Goal: Task Accomplishment & Management: Use online tool/utility

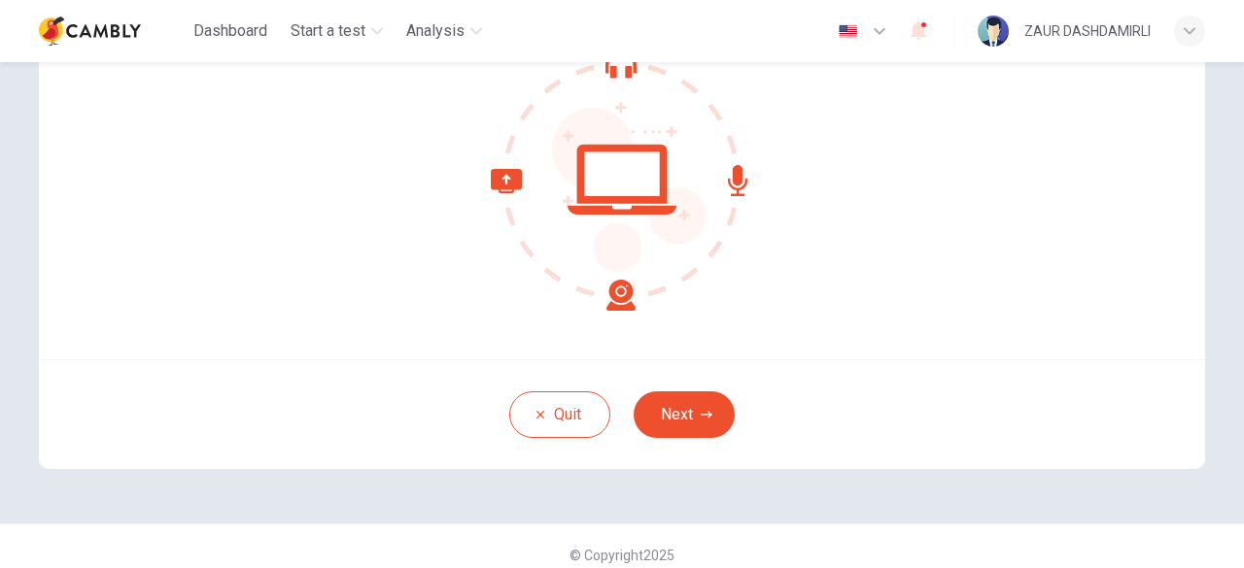
scroll to position [240, 0]
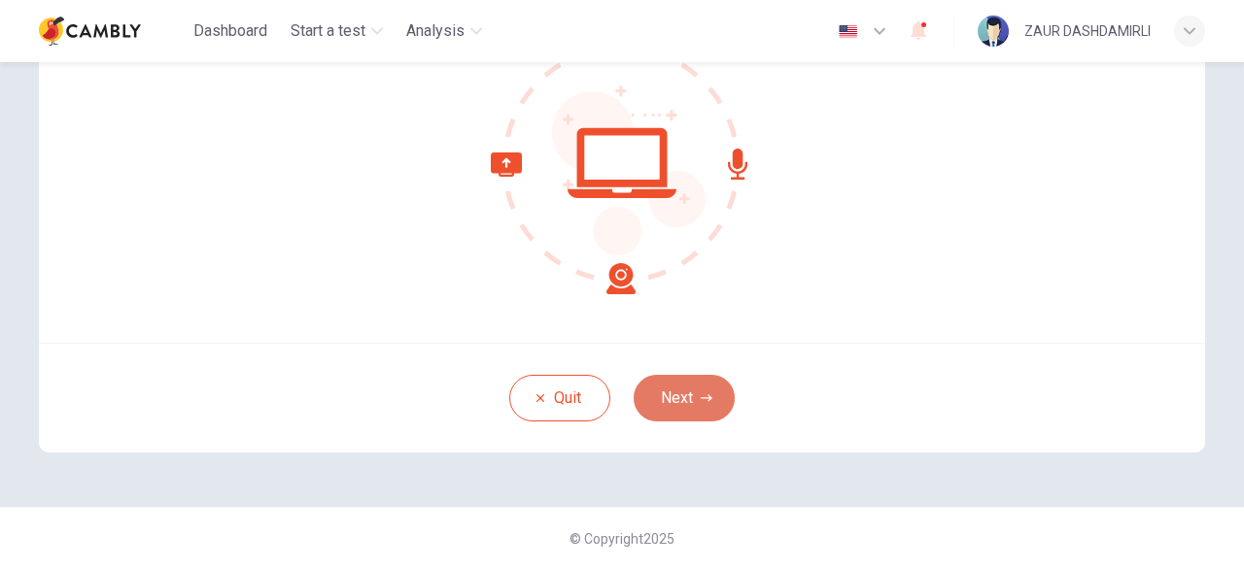
click at [671, 393] on button "Next" at bounding box center [683, 398] width 101 height 47
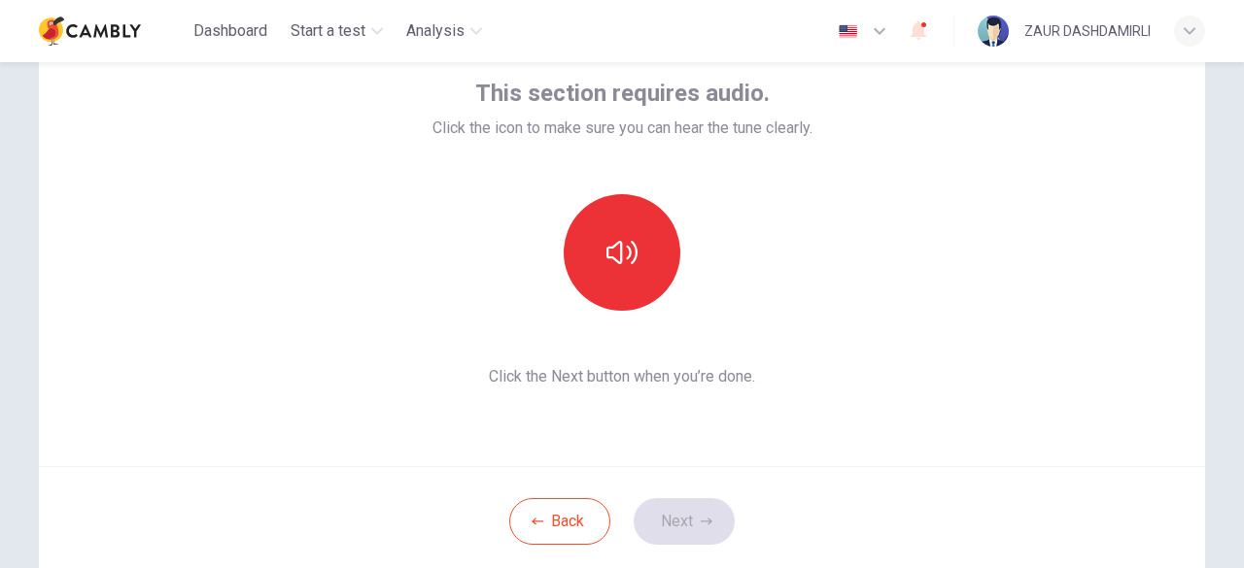
scroll to position [105, 0]
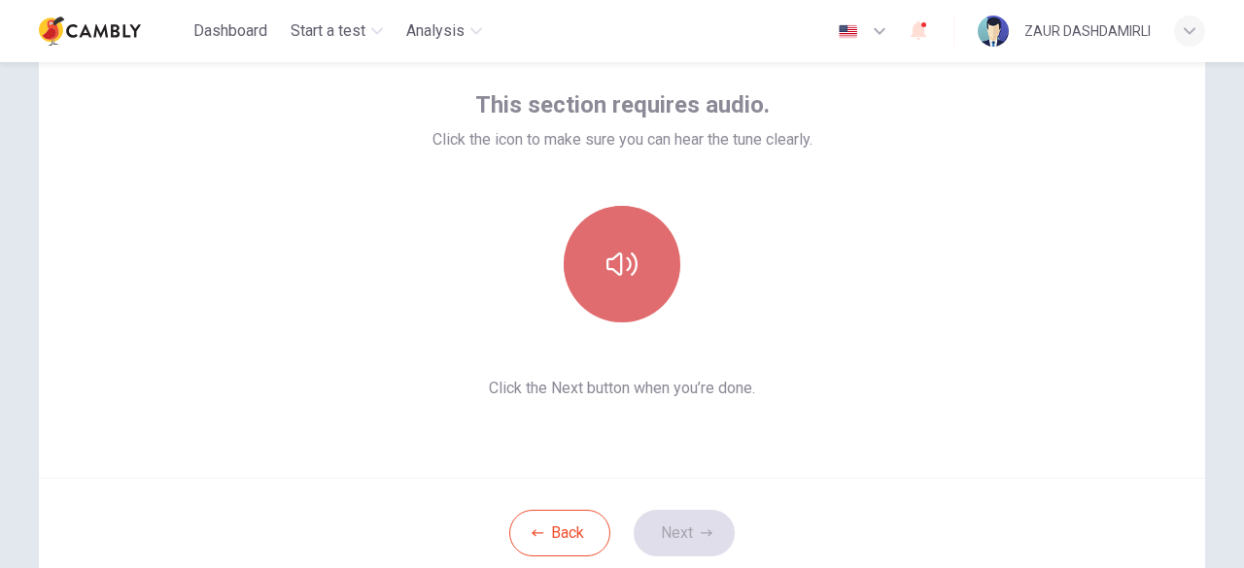
click at [630, 270] on icon "button" at bounding box center [621, 264] width 31 height 23
click at [630, 270] on icon "button" at bounding box center [621, 264] width 31 height 31
click at [630, 270] on icon "button" at bounding box center [621, 264] width 31 height 23
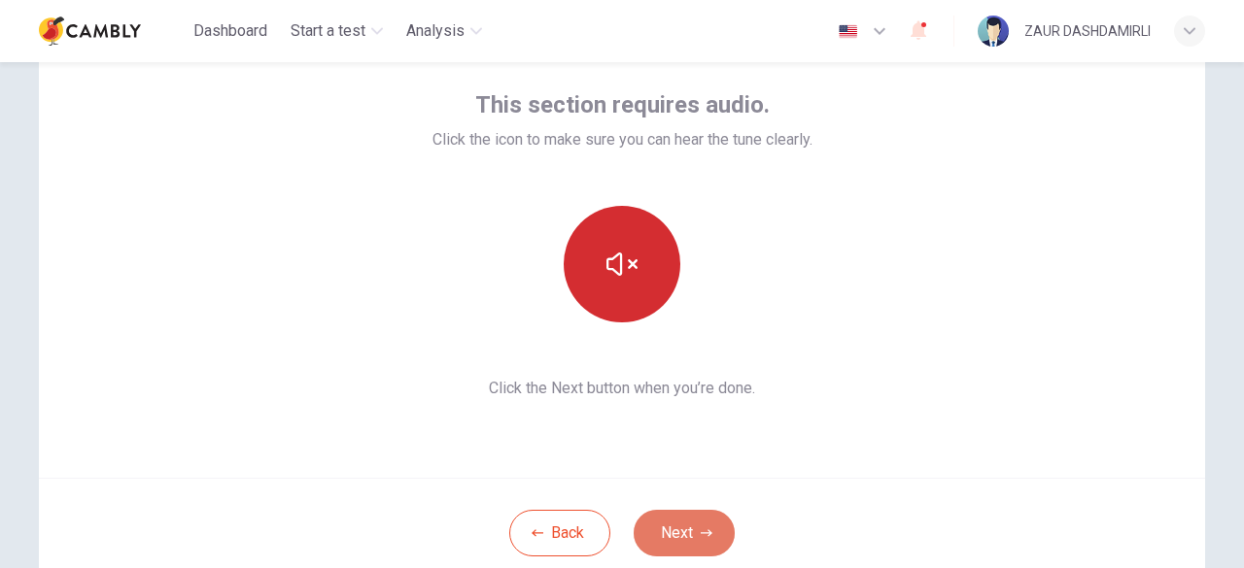
click at [668, 530] on button "Next" at bounding box center [683, 533] width 101 height 47
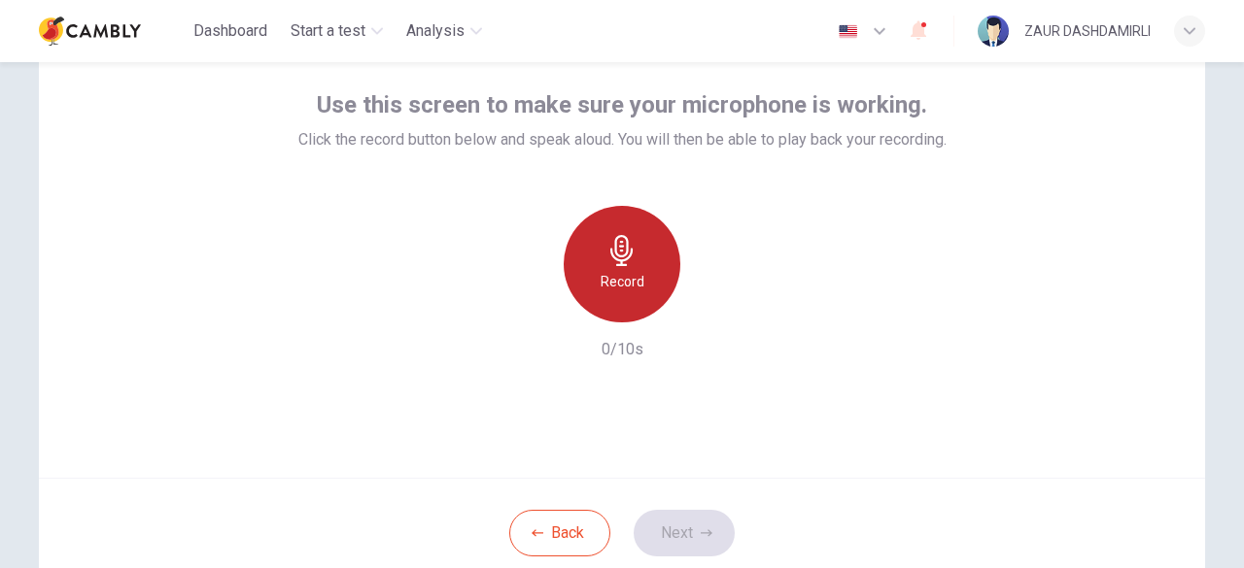
click at [609, 277] on h6 "Record" at bounding box center [622, 281] width 44 height 23
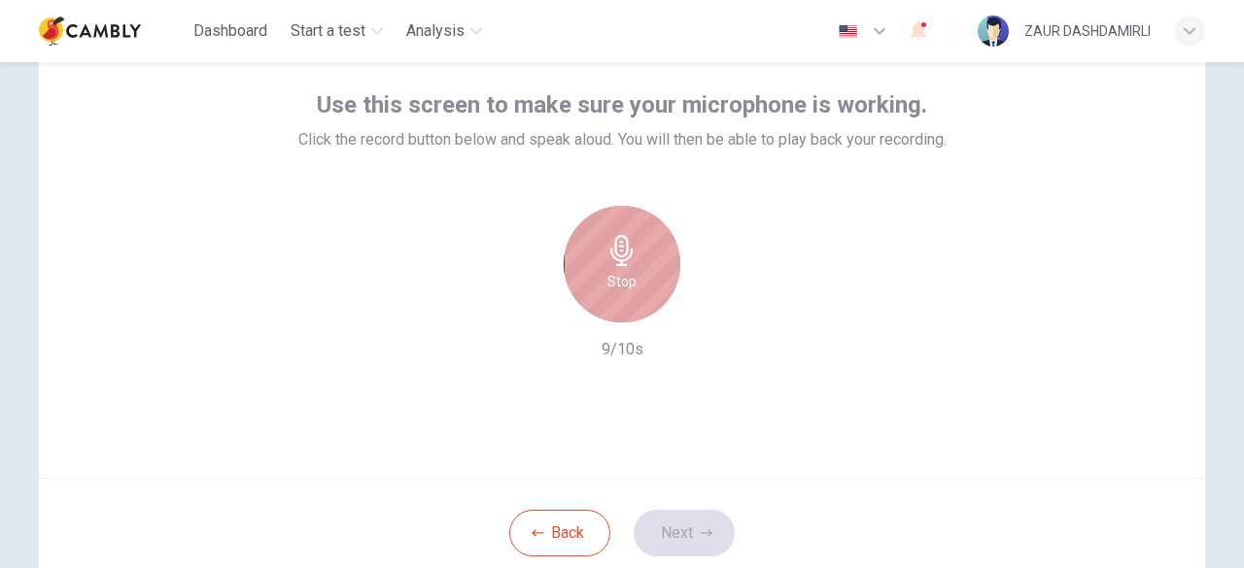
click at [609, 277] on h6 "Stop" at bounding box center [621, 281] width 29 height 23
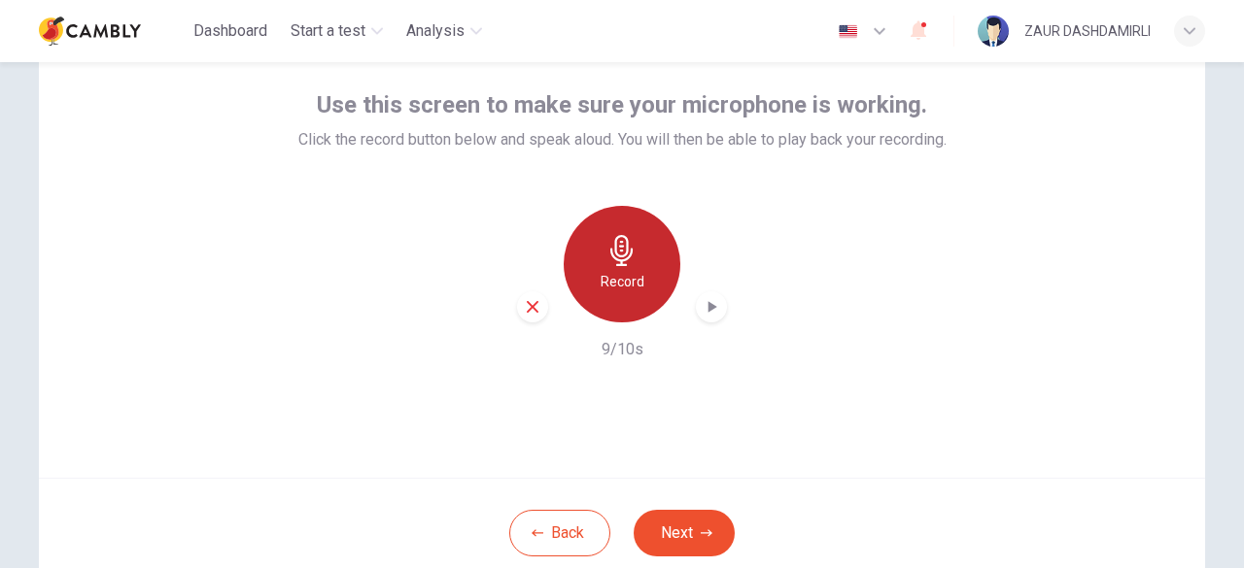
click at [605, 279] on h6 "Record" at bounding box center [622, 281] width 44 height 23
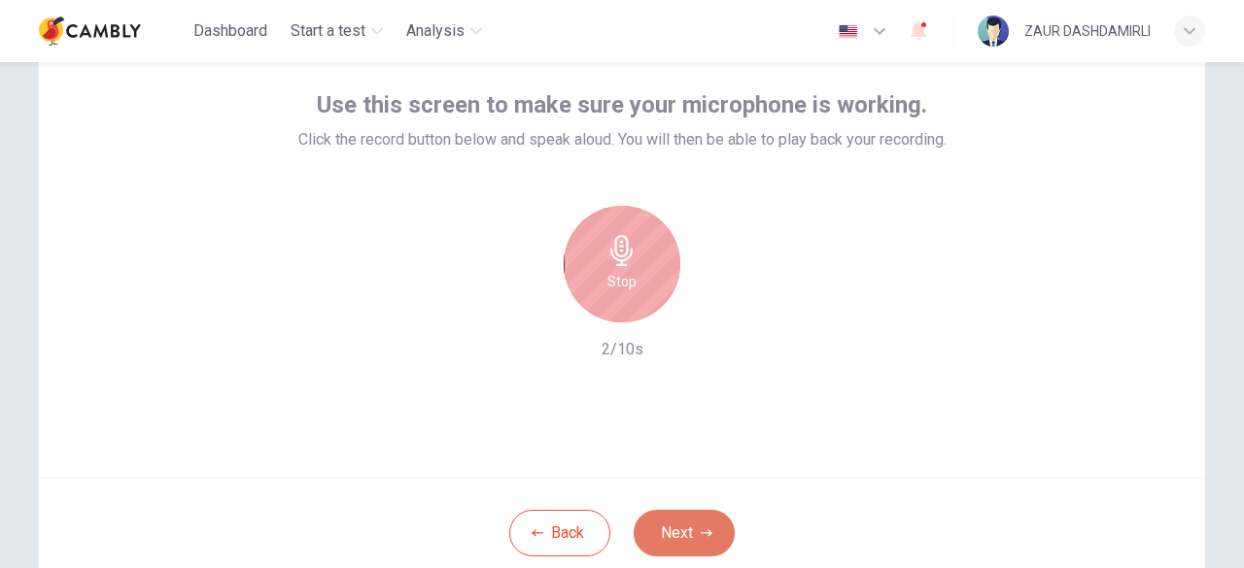
click at [671, 530] on button "Next" at bounding box center [683, 533] width 101 height 47
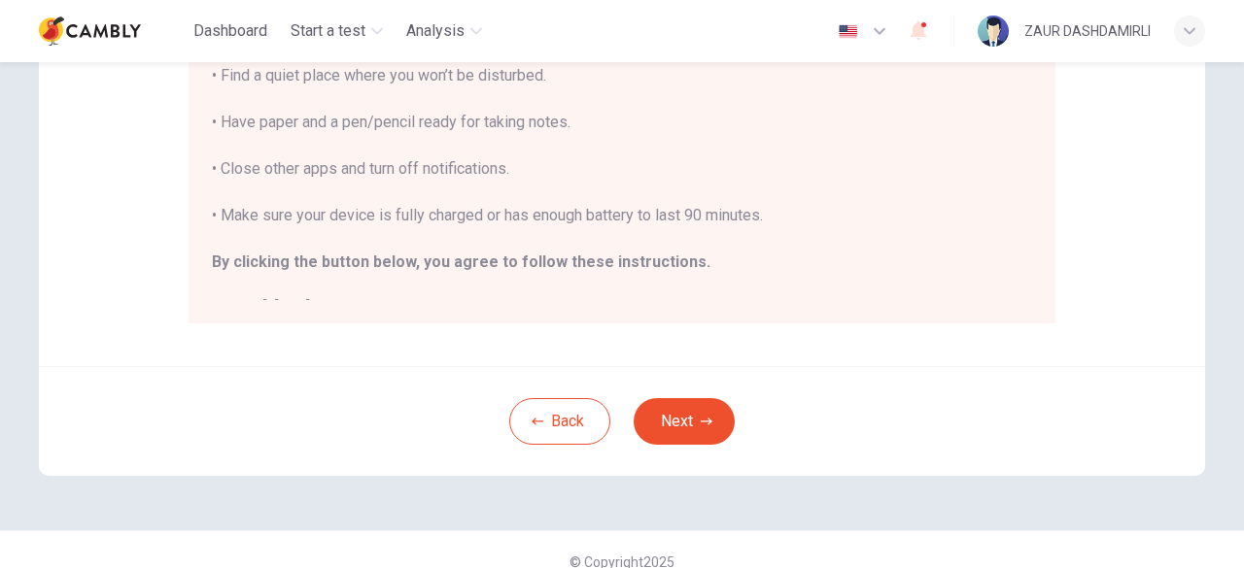
scroll to position [491, 0]
click at [703, 402] on button "Next" at bounding box center [683, 418] width 101 height 47
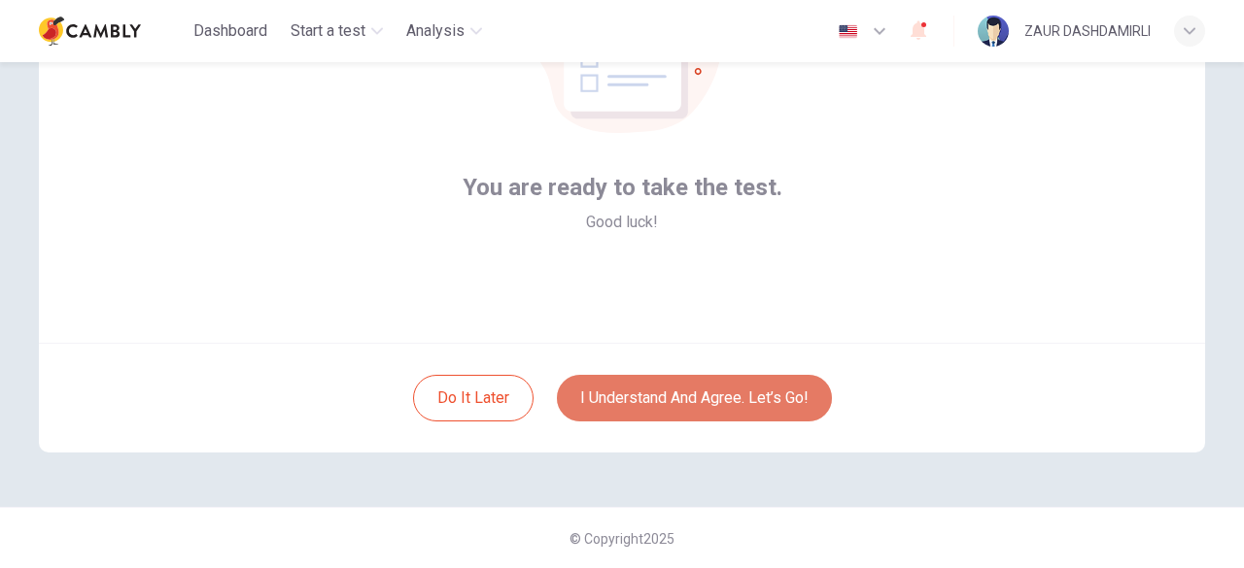
click at [703, 395] on button "I understand and agree. Let’s go!" at bounding box center [694, 398] width 275 height 47
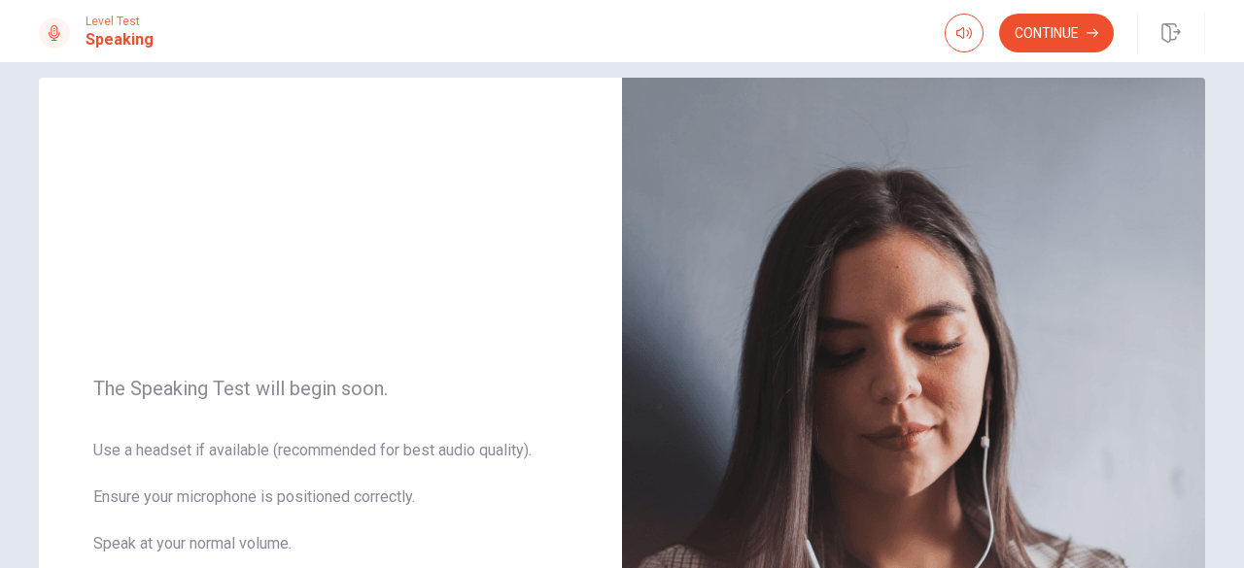
scroll to position [19, 0]
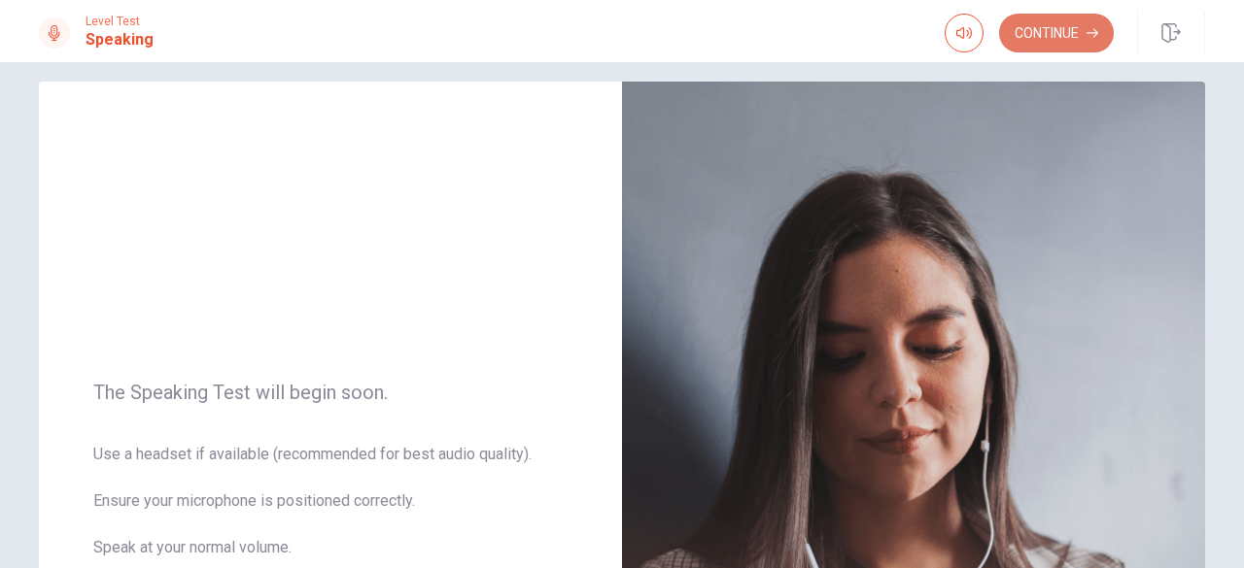
click at [1068, 30] on button "Continue" at bounding box center [1056, 33] width 115 height 39
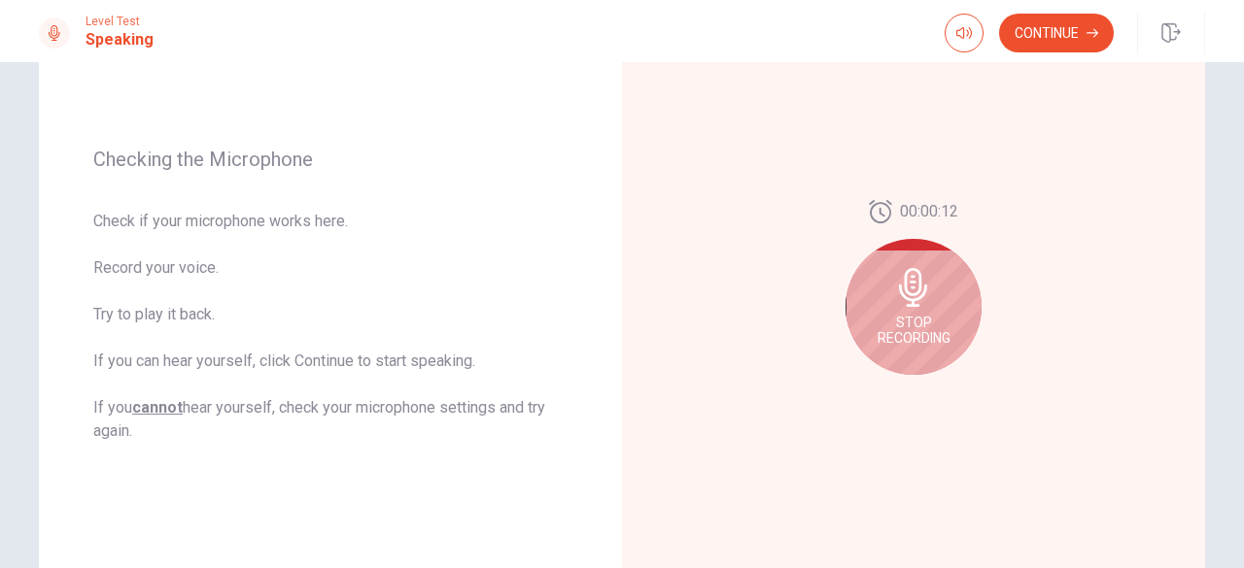
scroll to position [237, 0]
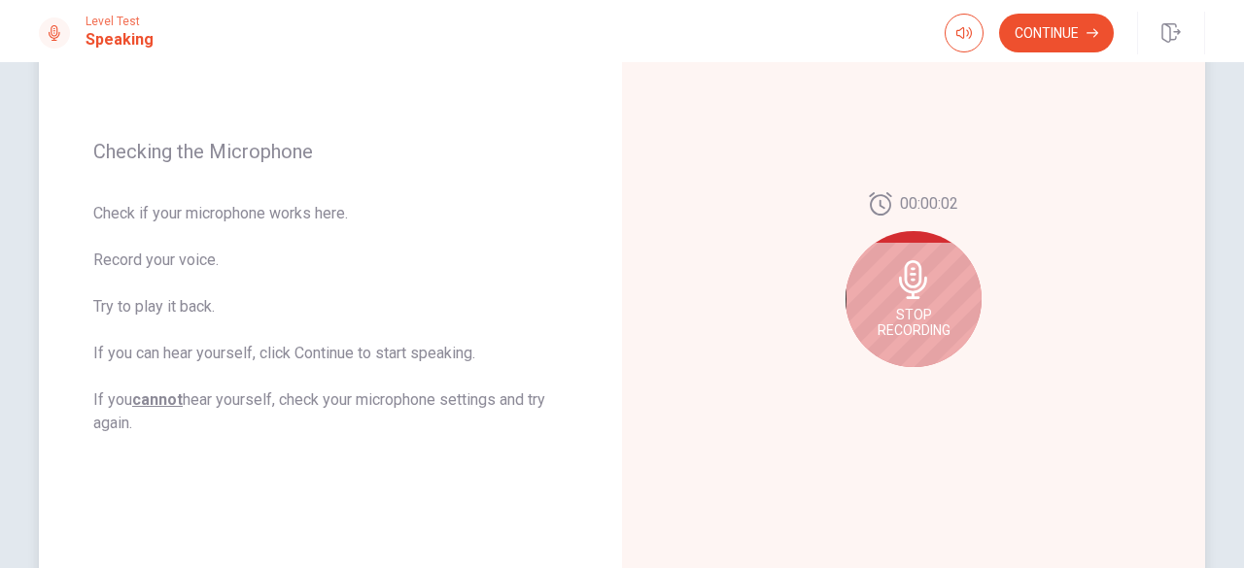
click at [920, 300] on div "Stop Recording" at bounding box center [913, 299] width 136 height 136
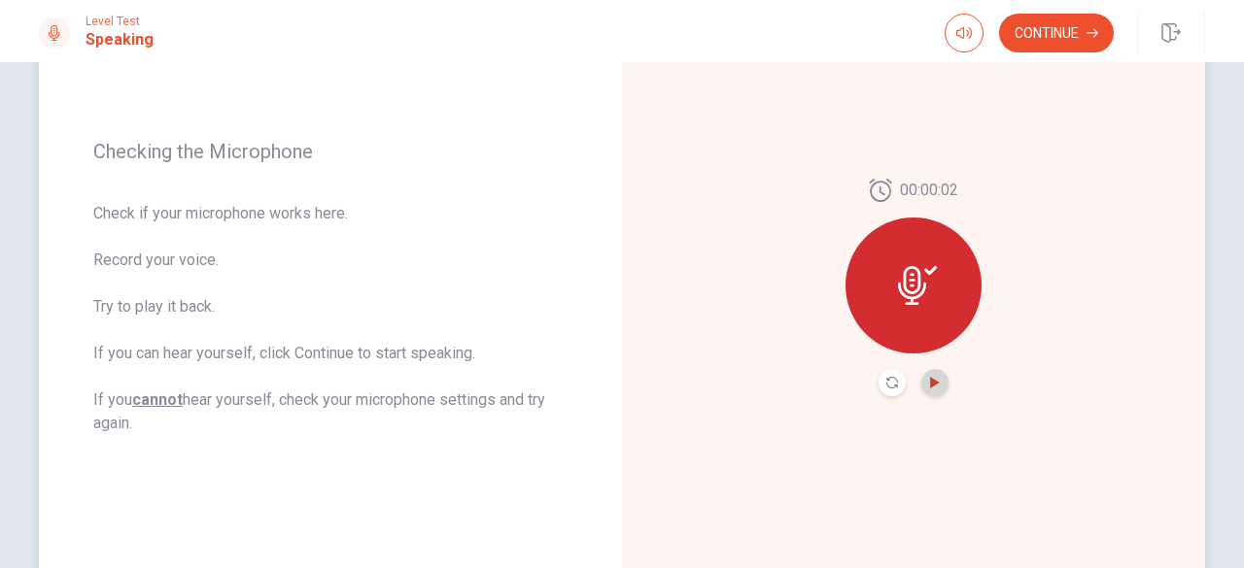
click at [933, 377] on icon "Play Audio" at bounding box center [935, 383] width 12 height 12
click at [933, 377] on icon "Pause Audio" at bounding box center [935, 383] width 10 height 12
click at [1077, 31] on button "Continue" at bounding box center [1056, 33] width 115 height 39
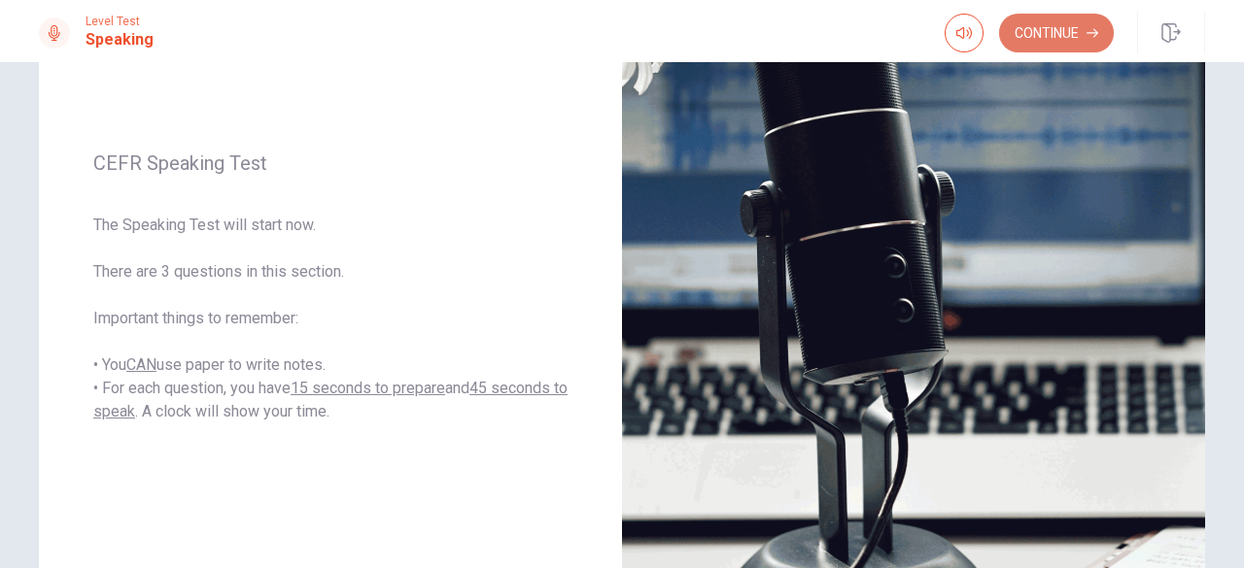
click at [1077, 31] on button "Continue" at bounding box center [1056, 33] width 115 height 39
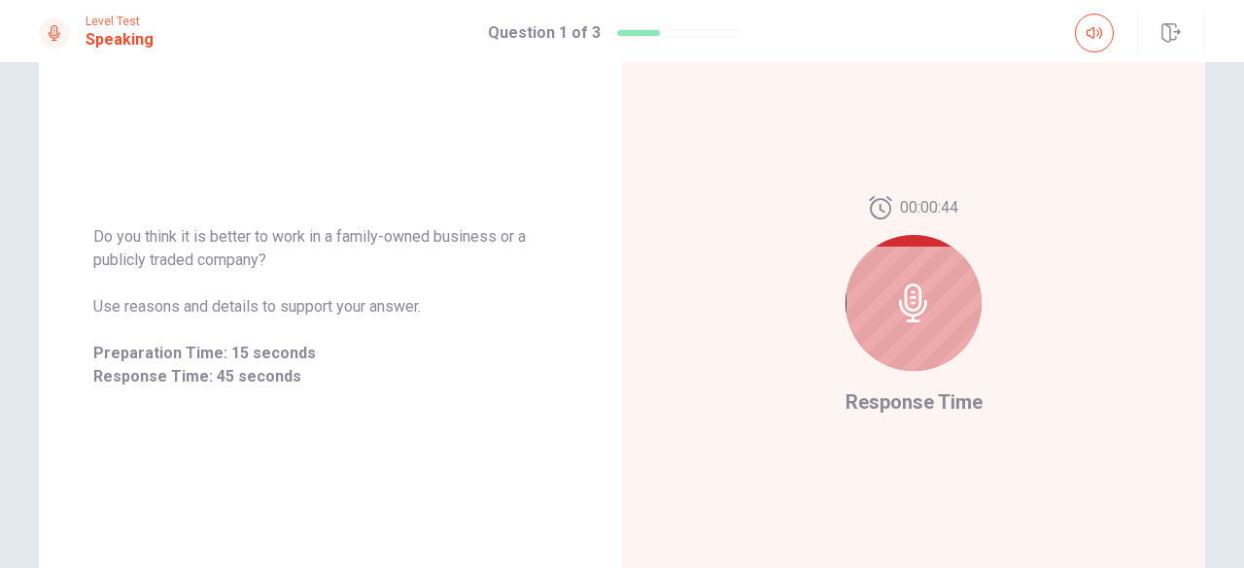
scroll to position [221, 0]
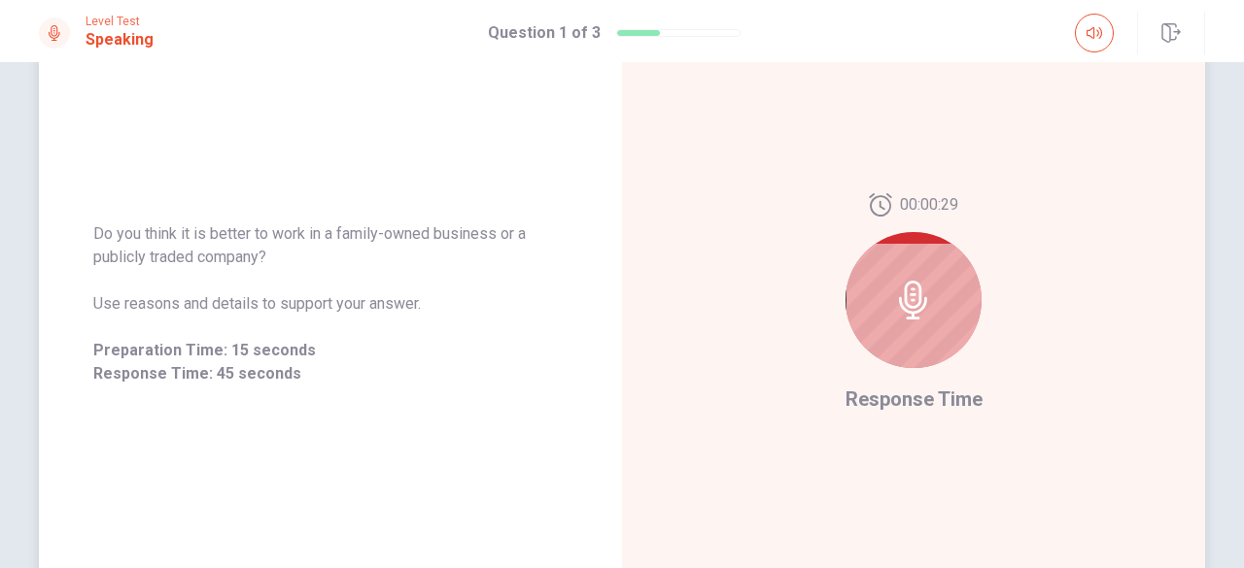
click at [906, 300] on icon at bounding box center [913, 300] width 28 height 39
click at [1026, 299] on div "00:00:27 Response Time" at bounding box center [913, 303] width 583 height 847
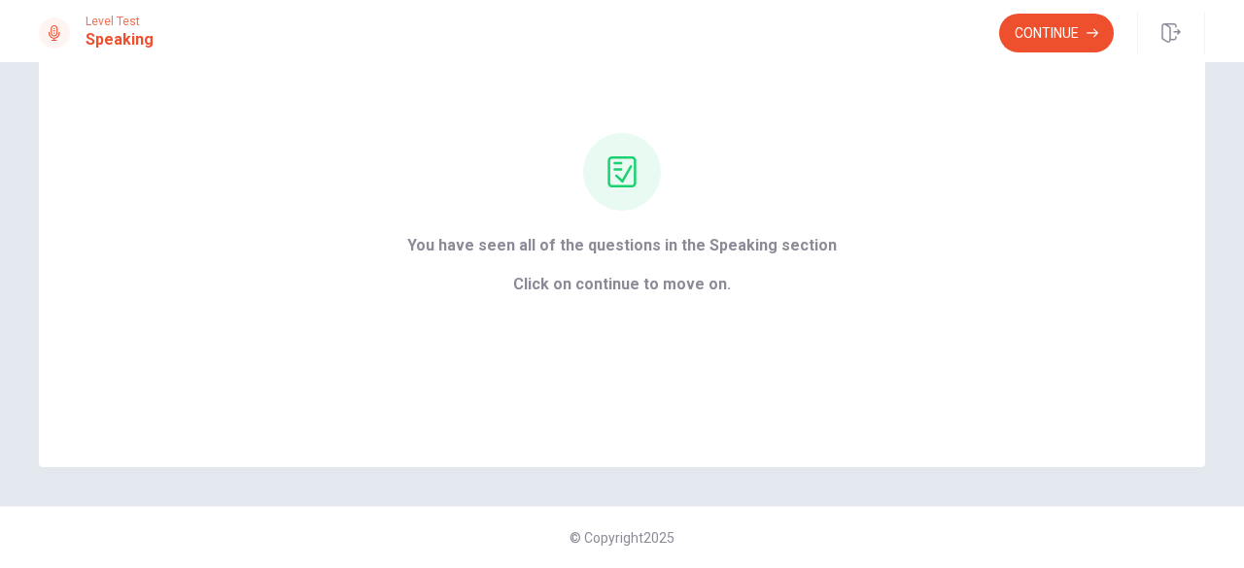
scroll to position [138, 0]
click at [1066, 30] on button "Continue" at bounding box center [1056, 33] width 115 height 39
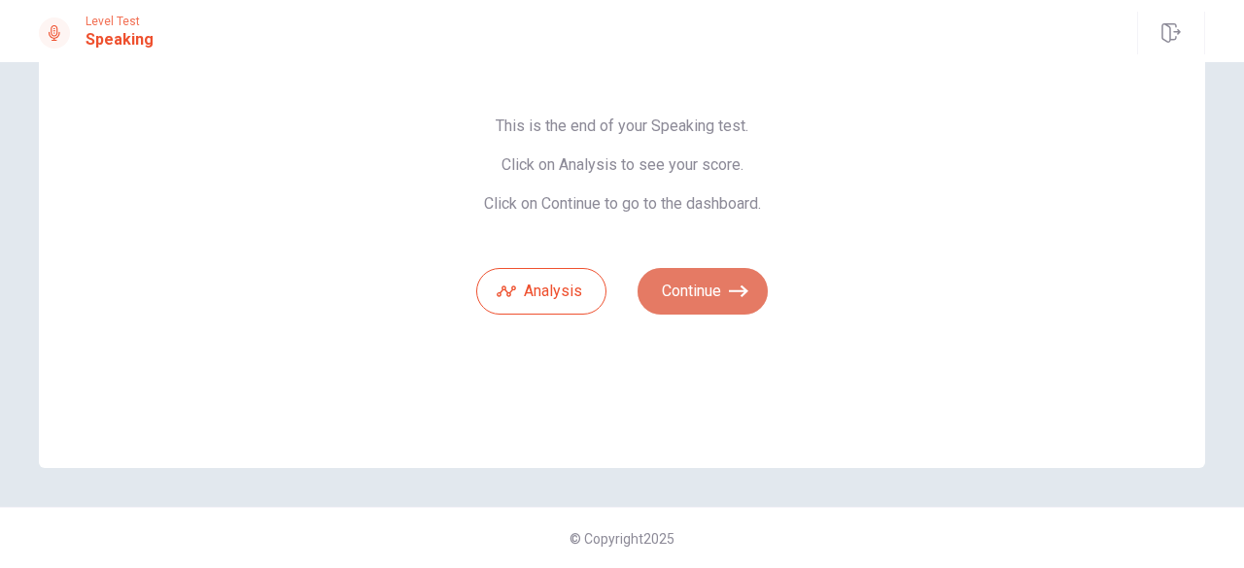
click at [674, 285] on button "Continue" at bounding box center [702, 291] width 130 height 47
